Goal: Task Accomplishment & Management: Manage account settings

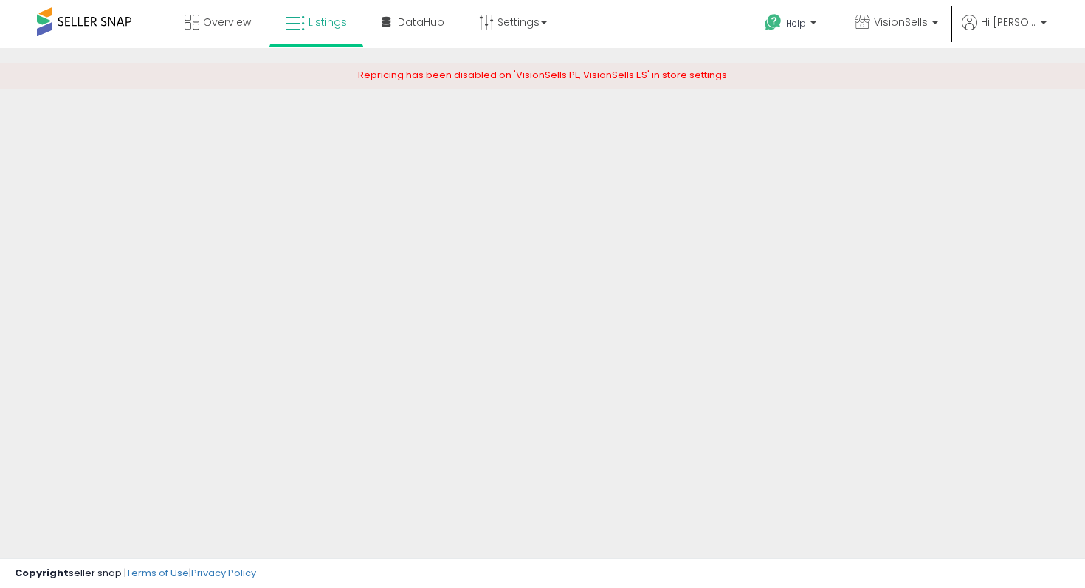
click at [100, 30] on span at bounding box center [84, 21] width 94 height 29
click at [220, 29] on link "Overview" at bounding box center [217, 22] width 89 height 44
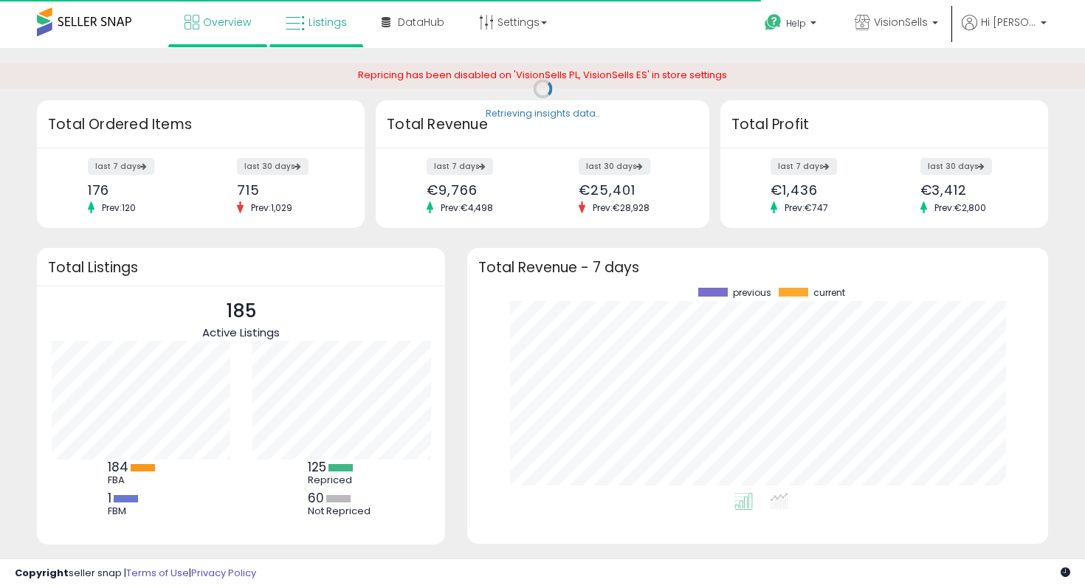
scroll to position [205, 551]
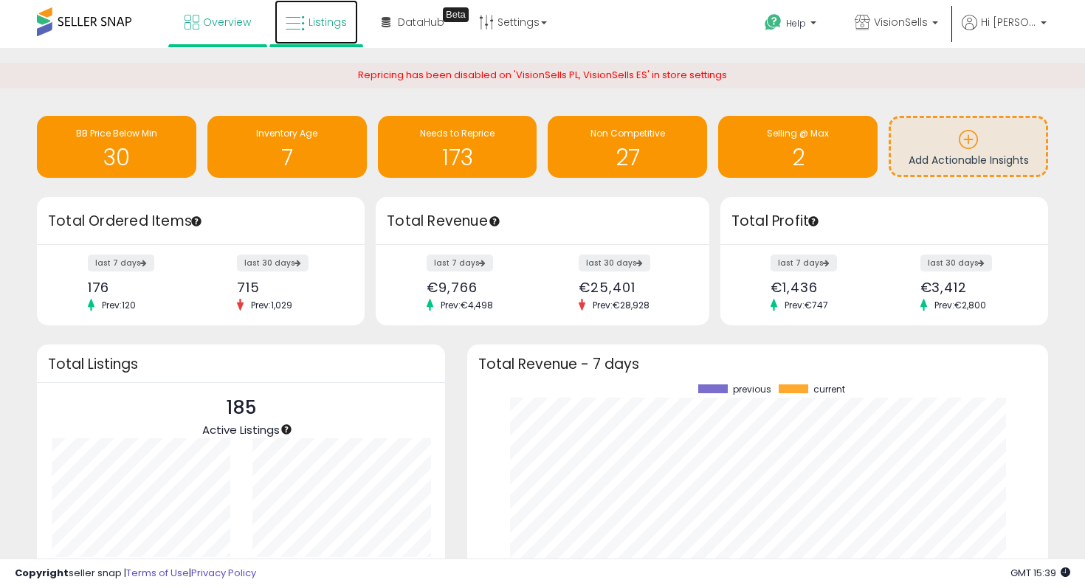
click at [338, 28] on span "Listings" at bounding box center [327, 22] width 38 height 15
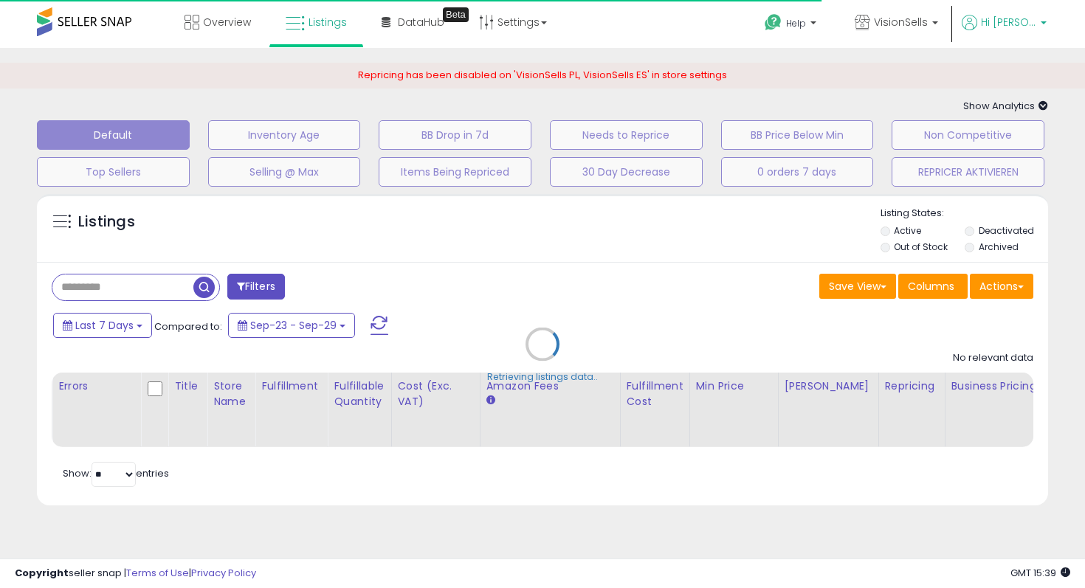
click at [1006, 35] on link "Hi [PERSON_NAME]" at bounding box center [1003, 31] width 85 height 33
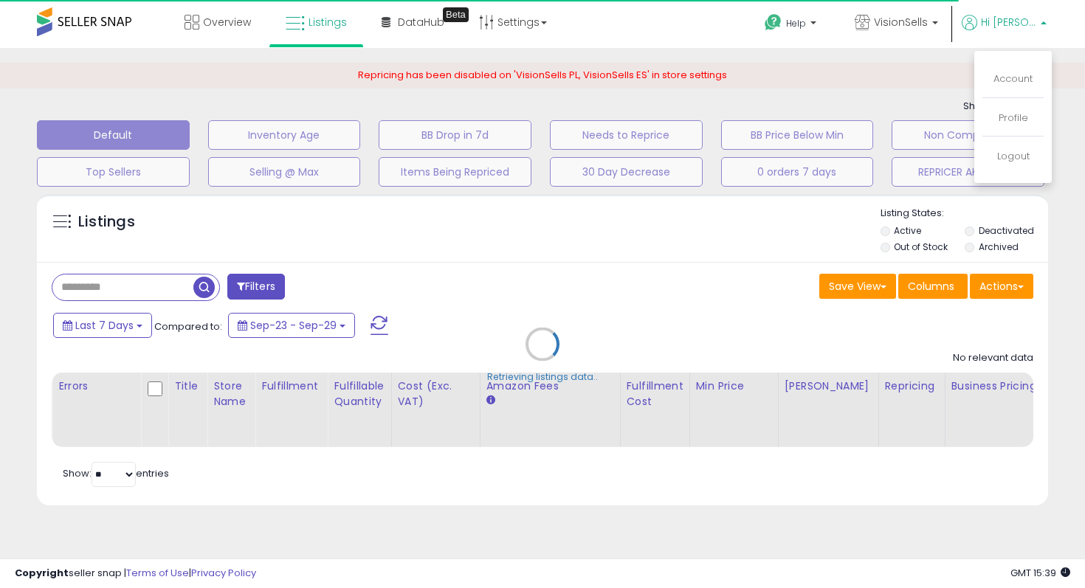
click at [938, 66] on div "Repricing has been disabled on 'VisionSells PL, VisionSells ES' in store settin…" at bounding box center [542, 76] width 1085 height 26
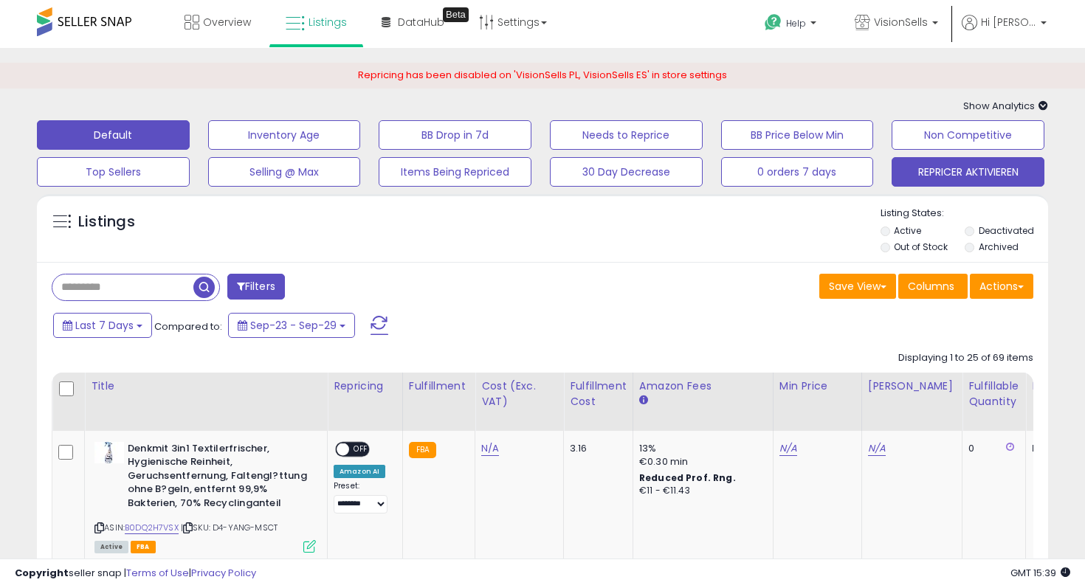
click at [939, 160] on button "REPRICER AKTIVIEREN" at bounding box center [967, 172] width 153 height 30
